Goal: Information Seeking & Learning: Learn about a topic

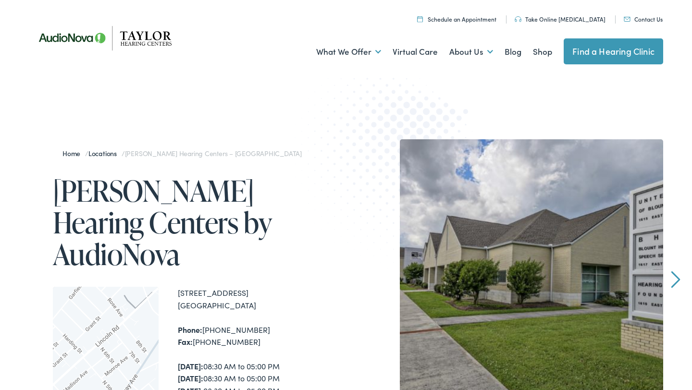
click at [152, 44] on img at bounding box center [108, 38] width 158 height 56
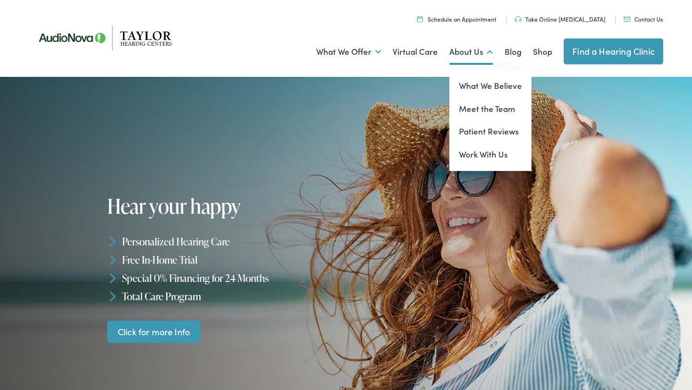
click at [464, 46] on link "About Us" at bounding box center [471, 52] width 44 height 36
click at [475, 105] on link "Meet the Team" at bounding box center [490, 108] width 82 height 23
